Goal: Download file/media

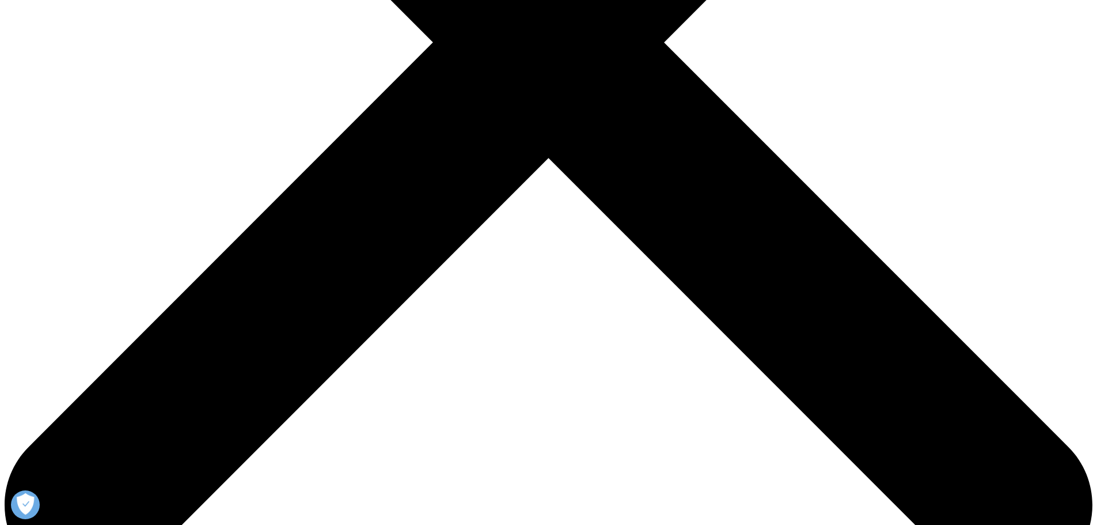
scroll to position [637, 680]
type input "[PERSON_NAME]"
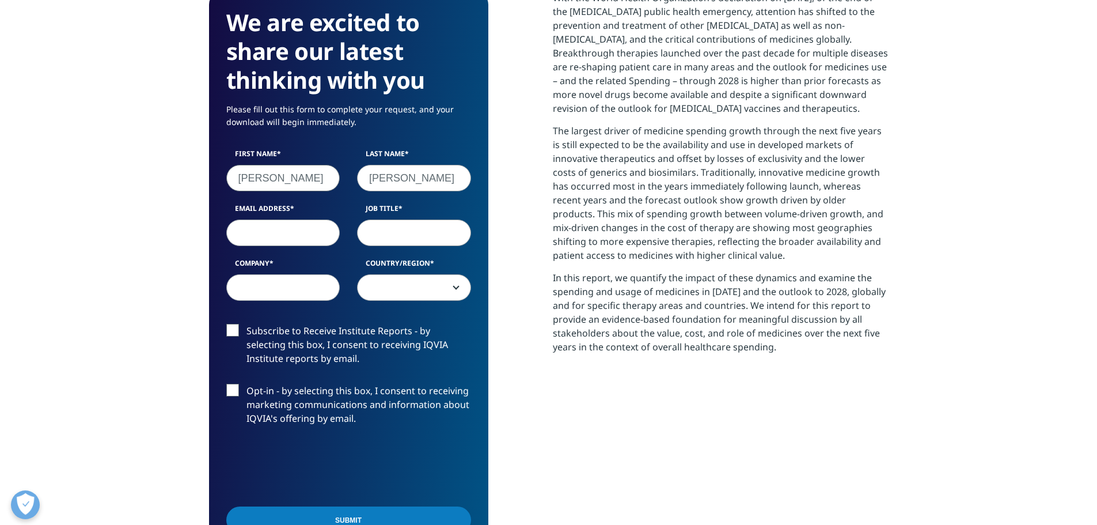
type input "[EMAIL_ADDRESS][DOMAIN_NAME]"
select select "[GEOGRAPHIC_DATA]"
click at [380, 231] on input "Job Title" at bounding box center [414, 232] width 114 height 26
type input "Associate Professor"
click at [300, 283] on input "Company" at bounding box center [283, 287] width 114 height 26
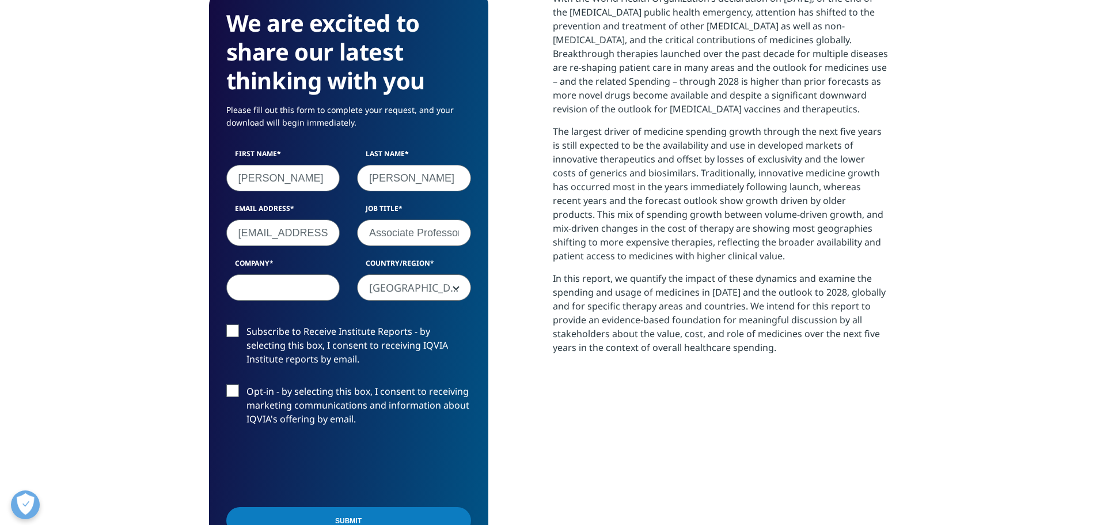
type input "[GEOGRAPHIC_DATA]"
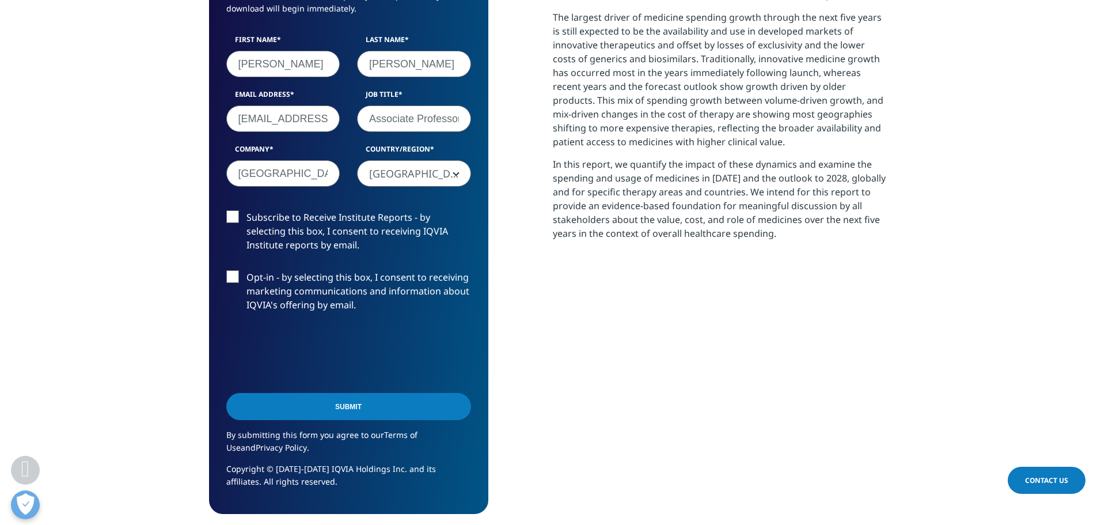
scroll to position [634, 0]
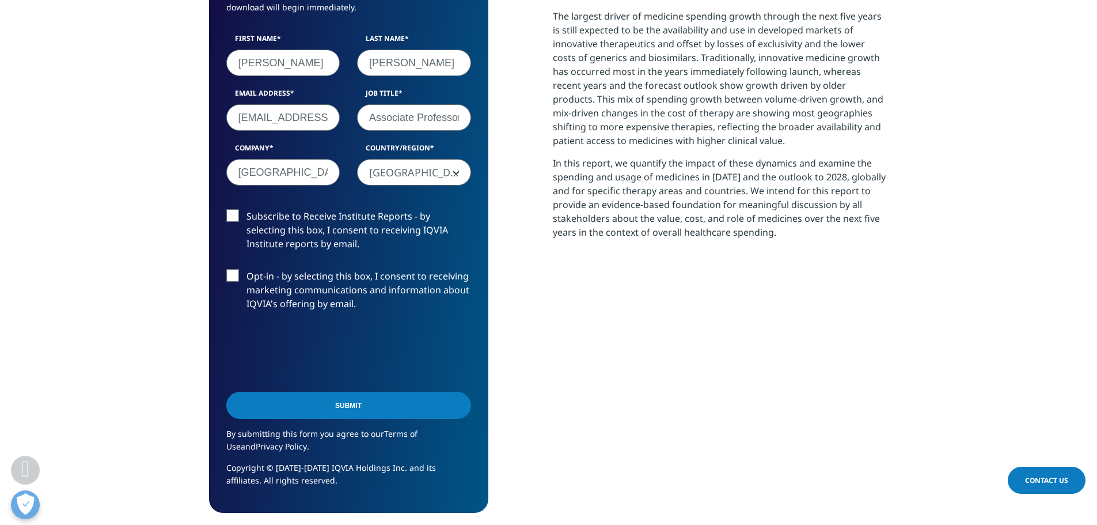
click at [338, 404] on input "Submit" at bounding box center [348, 405] width 245 height 27
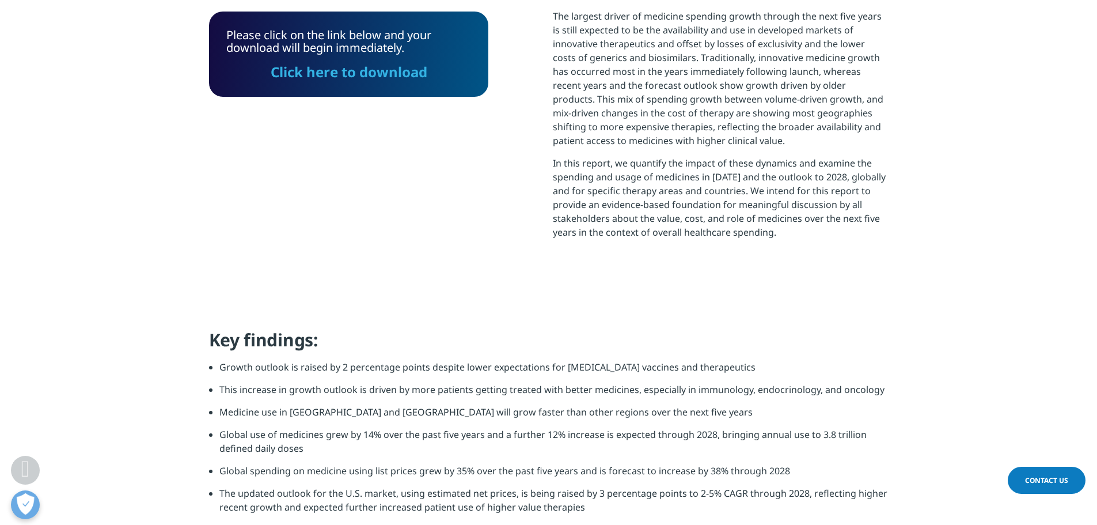
scroll to position [527, 0]
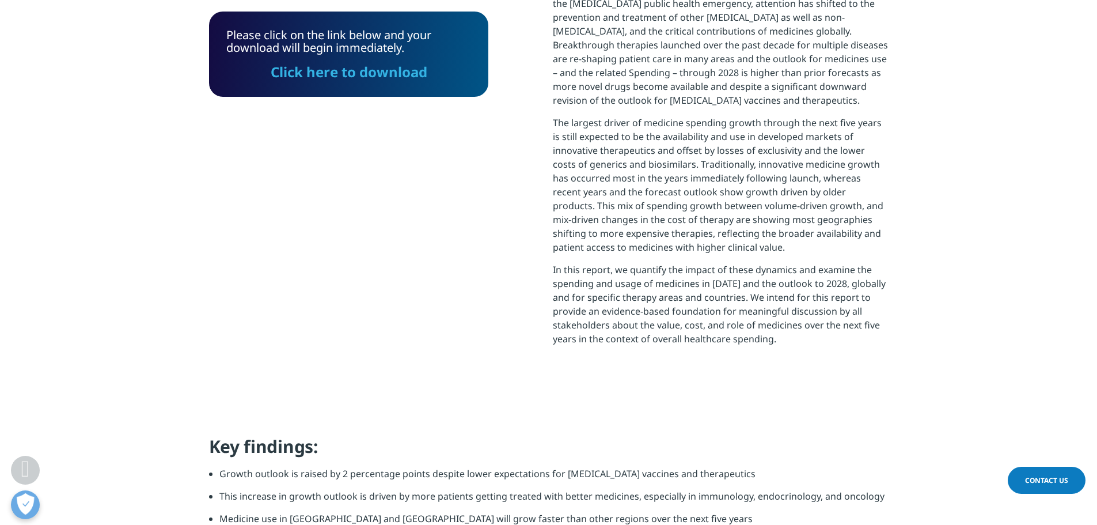
click at [383, 71] on link "Click here to download" at bounding box center [349, 71] width 157 height 19
